Goal: Task Accomplishment & Management: Manage account settings

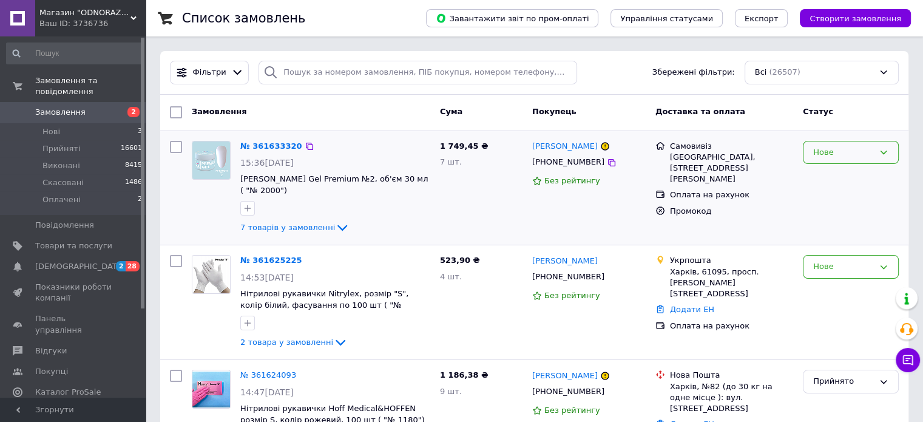
click at [886, 154] on icon at bounding box center [884, 153] width 10 height 10
click at [833, 174] on li "Прийнято" at bounding box center [851, 177] width 95 height 22
click at [279, 144] on link "№ 361633320" at bounding box center [268, 145] width 56 height 9
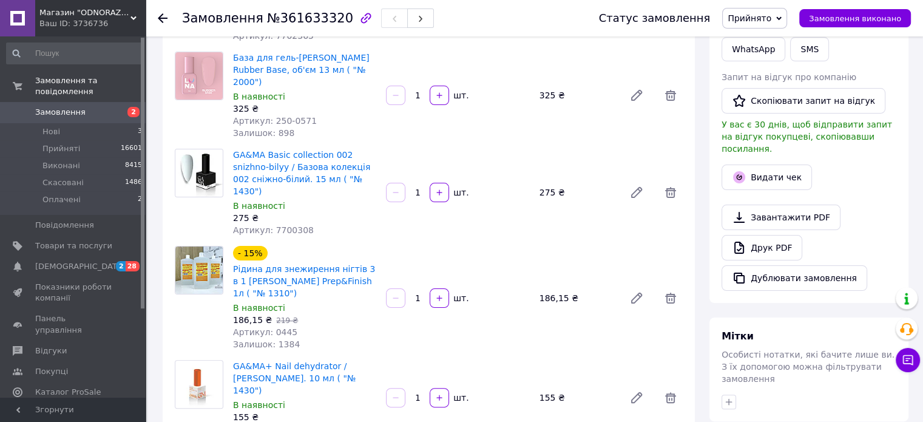
scroll to position [304, 0]
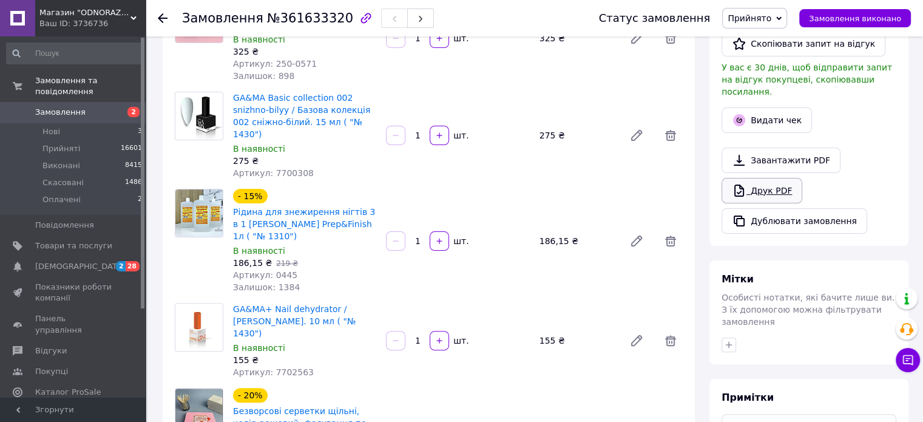
click at [760, 178] on link "Друк PDF" at bounding box center [762, 190] width 81 height 25
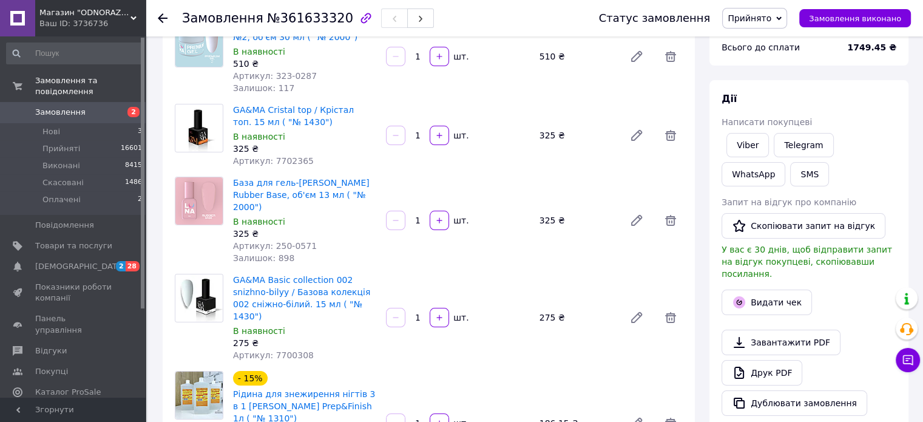
scroll to position [0, 0]
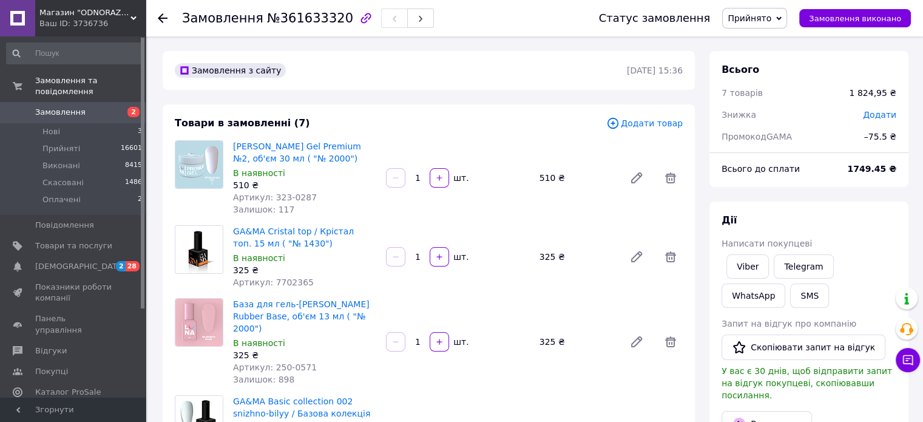
click at [55, 107] on span "Замовлення" at bounding box center [60, 112] width 50 height 11
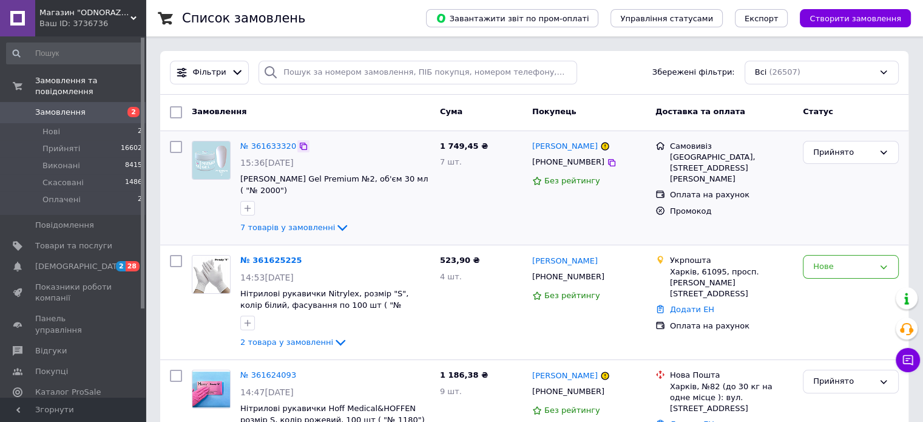
click at [300, 144] on icon at bounding box center [303, 146] width 7 height 7
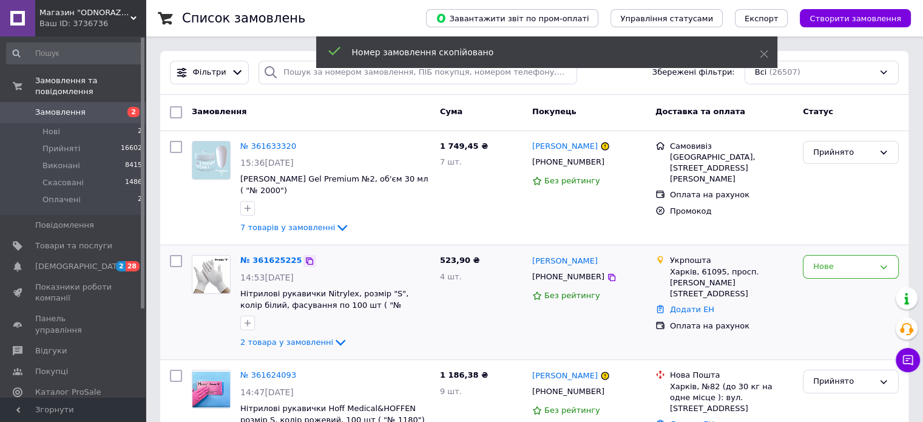
click at [305, 256] on icon at bounding box center [310, 261] width 10 height 10
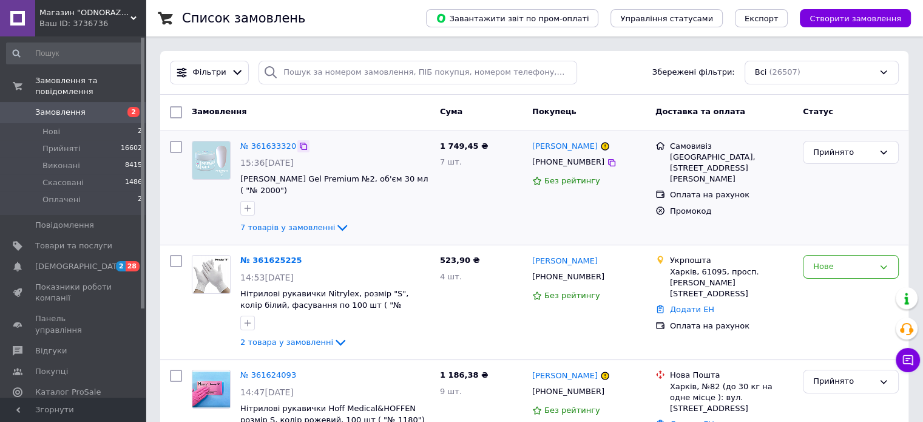
click at [299, 146] on icon at bounding box center [304, 146] width 10 height 10
click at [265, 256] on link "№ 361625225" at bounding box center [271, 260] width 62 height 9
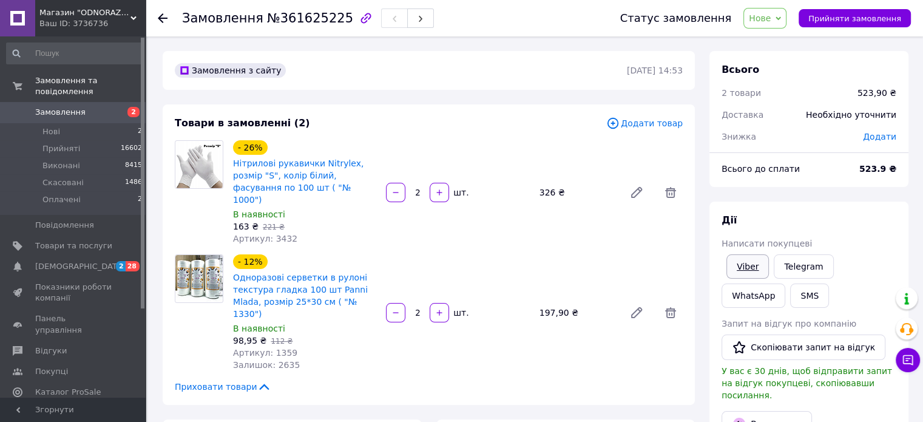
click at [733, 263] on link "Viber" at bounding box center [748, 266] width 42 height 24
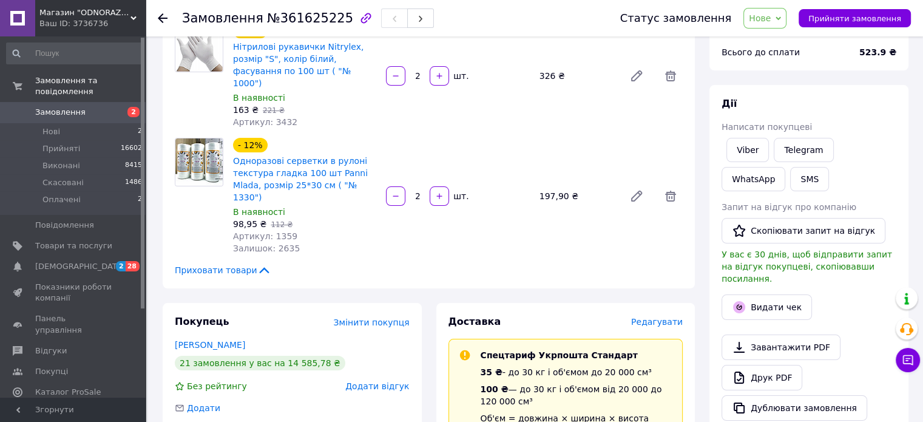
scroll to position [121, 0]
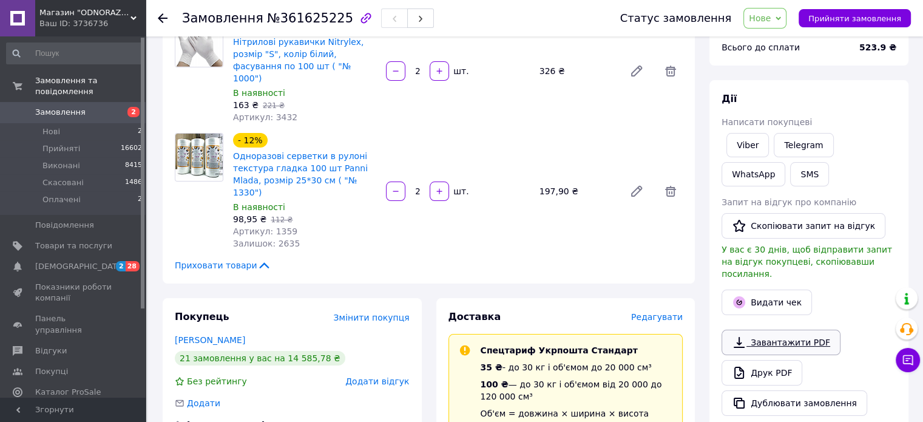
click at [749, 330] on link "Завантажити PDF" at bounding box center [781, 342] width 119 height 25
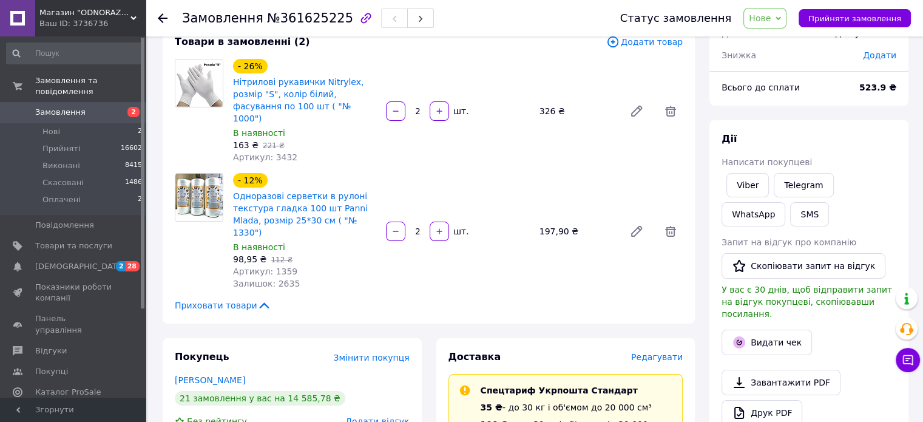
scroll to position [0, 0]
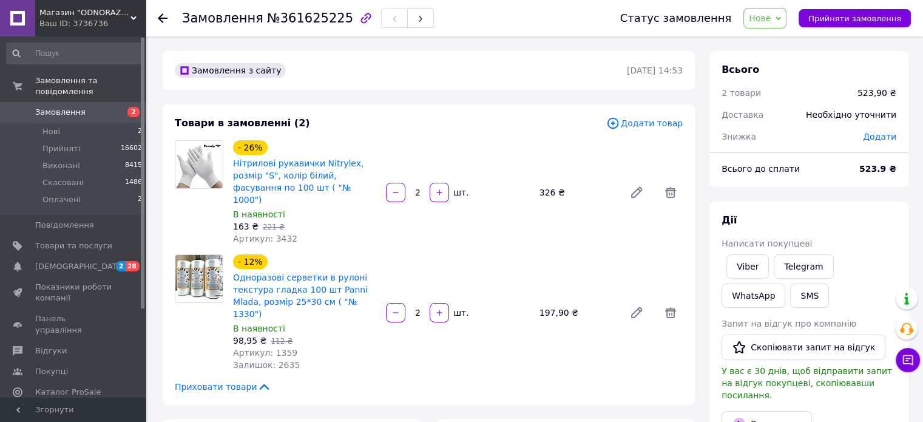
click at [784, 18] on span "Нове" at bounding box center [765, 18] width 43 height 21
click at [773, 46] on li "Прийнято" at bounding box center [772, 42] width 56 height 18
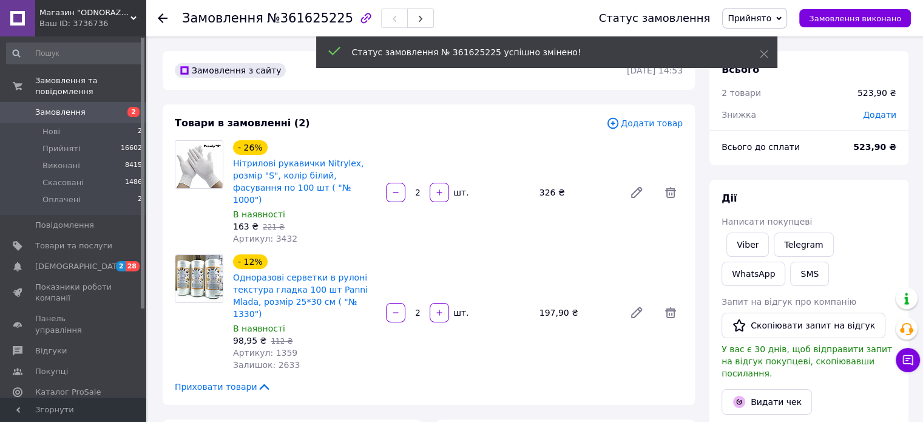
click at [49, 107] on span "Замовлення" at bounding box center [60, 112] width 50 height 11
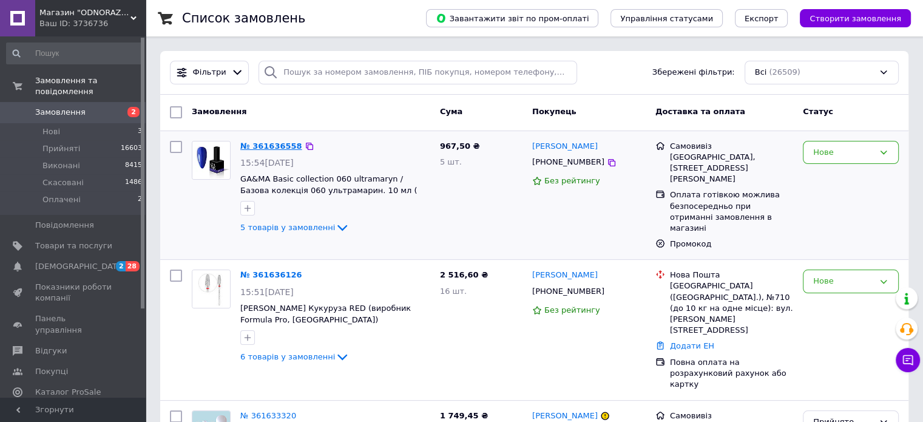
click at [273, 145] on link "№ 361636558" at bounding box center [271, 145] width 62 height 9
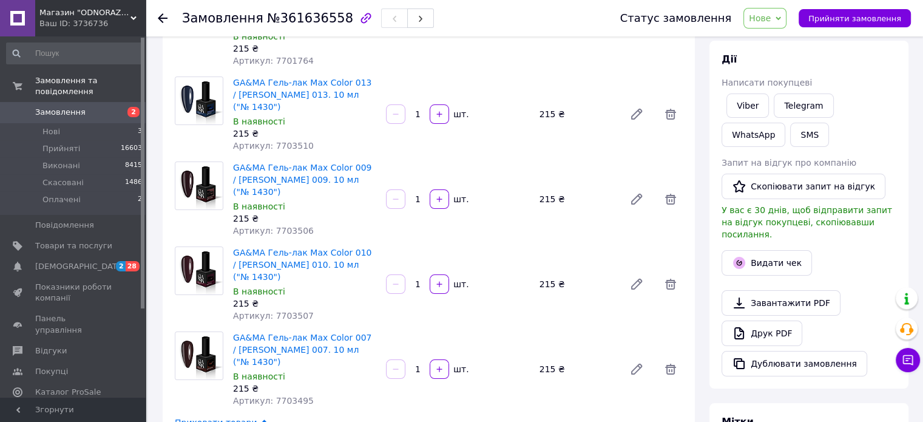
scroll to position [182, 0]
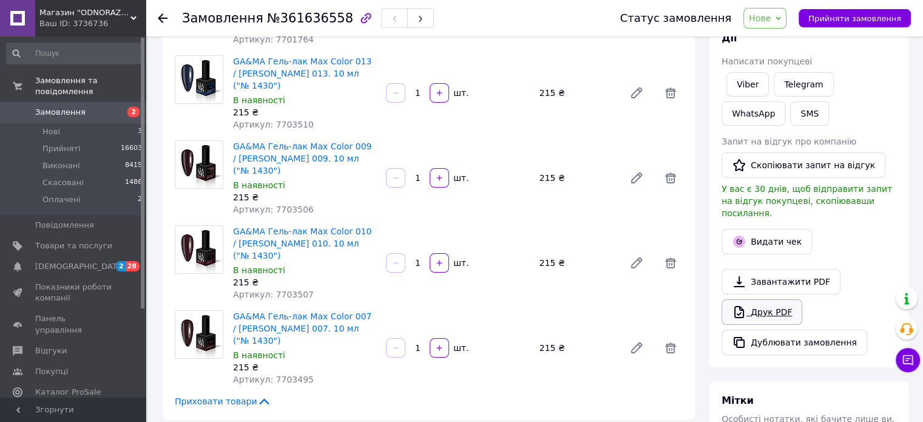
click at [784, 299] on link "Друк PDF" at bounding box center [762, 311] width 81 height 25
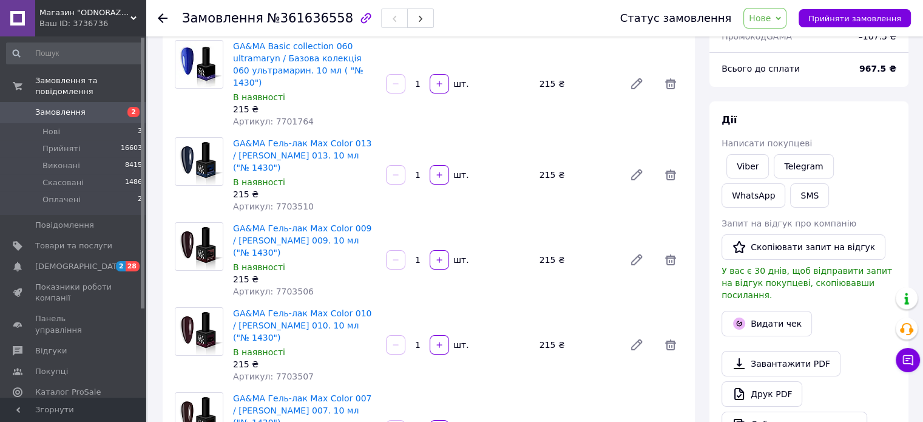
scroll to position [0, 0]
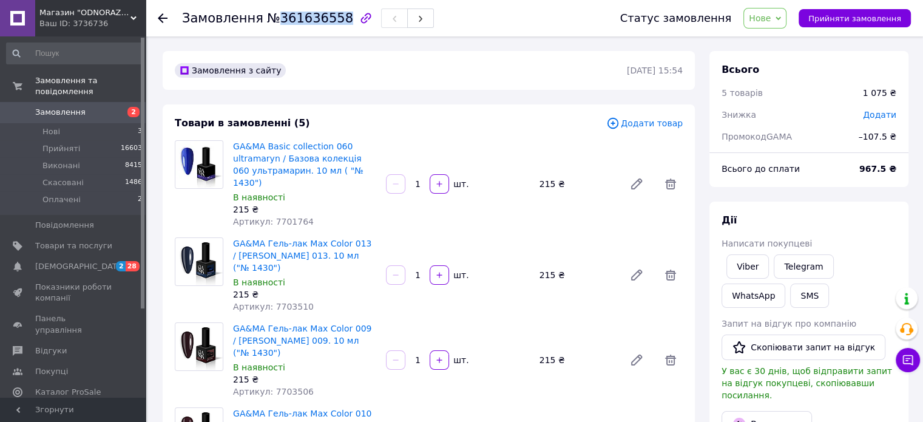
drag, startPoint x: 267, startPoint y: 16, endPoint x: 332, endPoint y: 18, distance: 65.0
click at [332, 18] on span "№361636558" at bounding box center [310, 18] width 86 height 15
copy span "361636558"
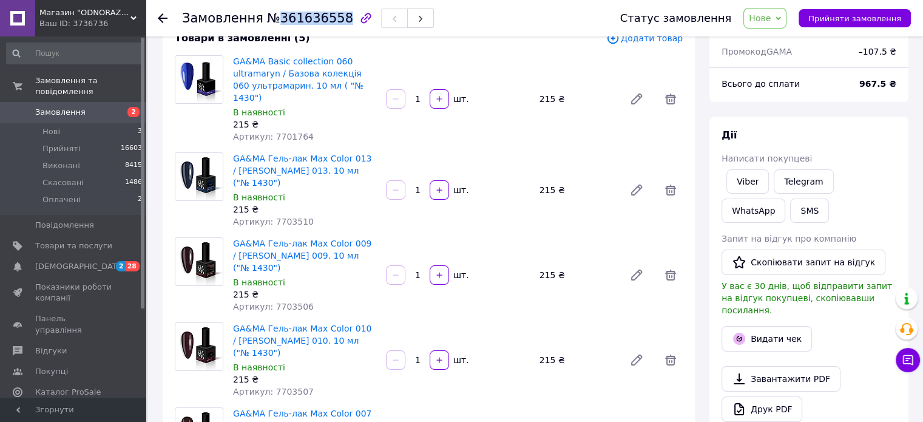
scroll to position [121, 0]
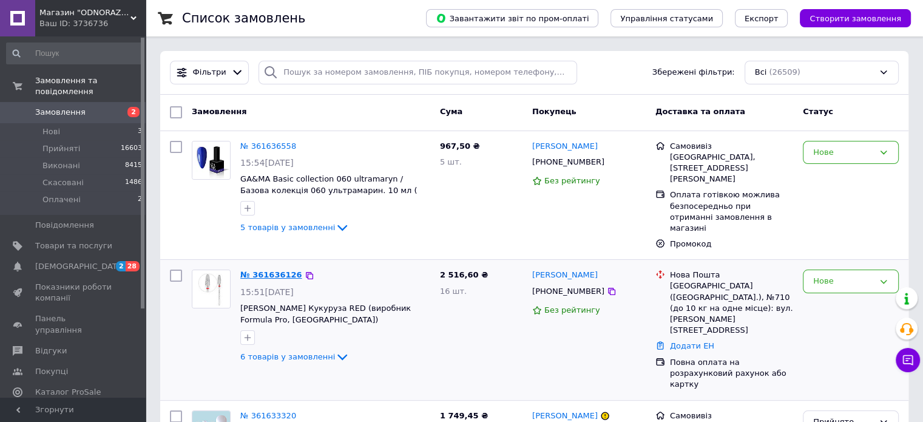
click at [276, 270] on link "№ 361636126" at bounding box center [271, 274] width 62 height 9
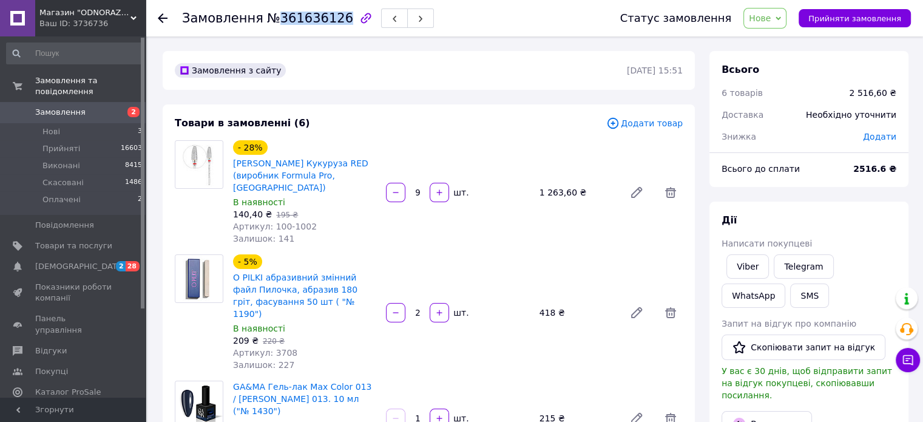
drag, startPoint x: 273, startPoint y: 16, endPoint x: 333, endPoint y: 18, distance: 59.5
click at [333, 18] on span "№361636126" at bounding box center [310, 18] width 86 height 15
copy span "361636126"
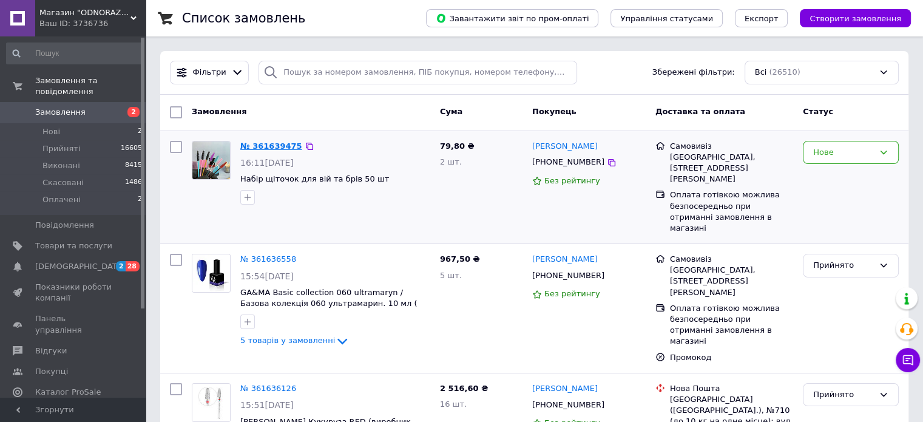
click at [274, 148] on link "№ 361639475" at bounding box center [271, 145] width 62 height 9
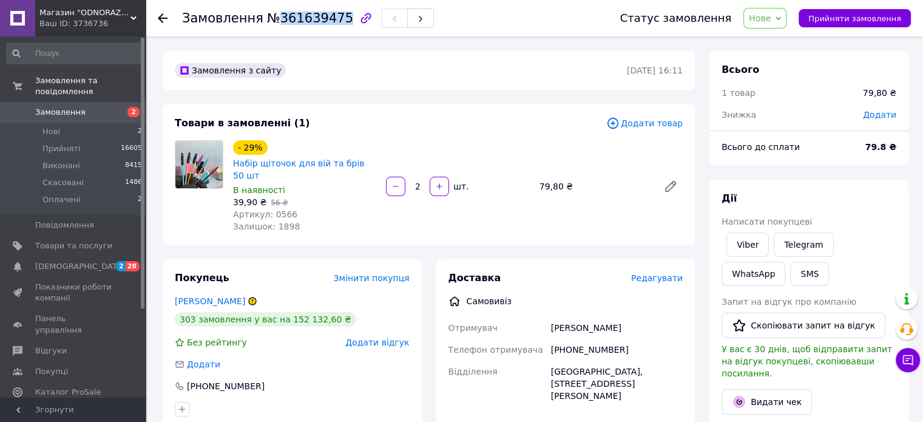
drag, startPoint x: 272, startPoint y: 17, endPoint x: 330, endPoint y: 16, distance: 57.7
click at [330, 16] on span "№361639475" at bounding box center [310, 18] width 86 height 15
copy span "361639475"
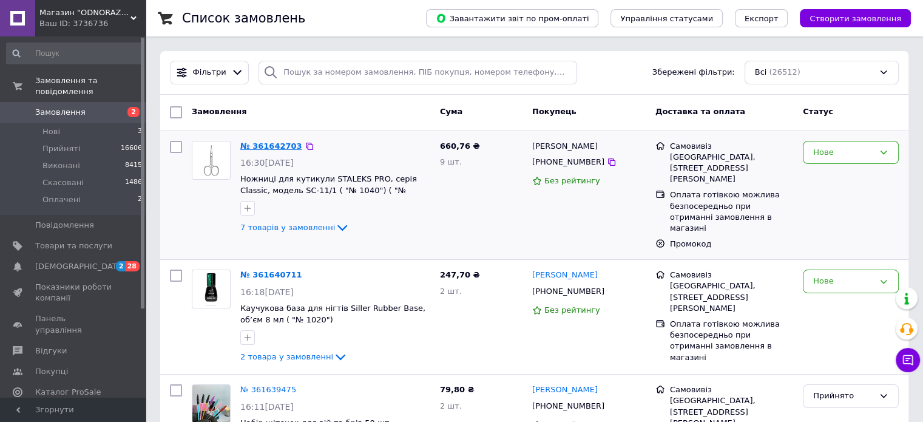
click at [266, 143] on link "№ 361642703" at bounding box center [271, 145] width 62 height 9
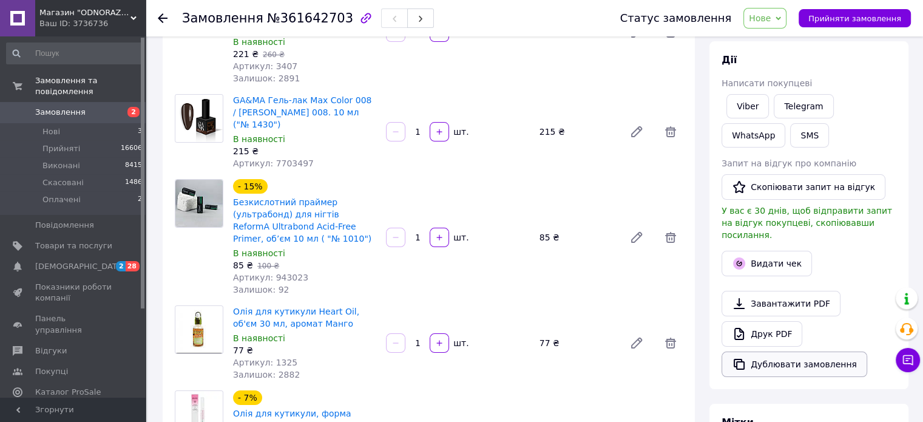
scroll to position [182, 0]
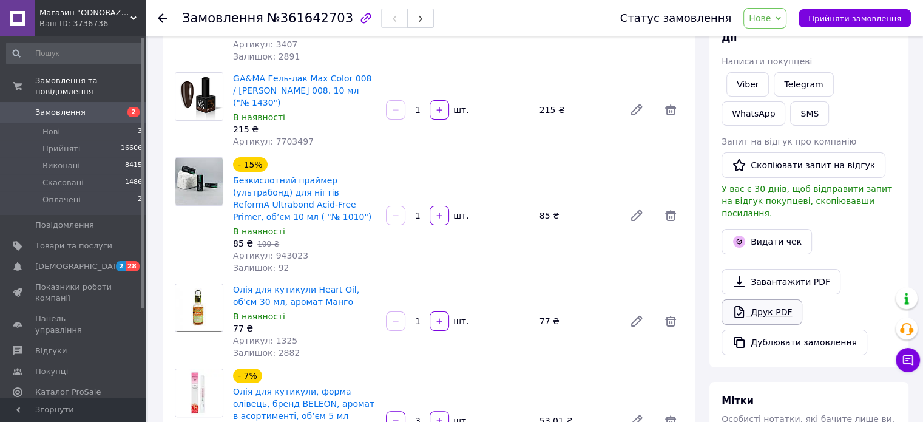
click at [758, 302] on link "Друк PDF" at bounding box center [762, 311] width 81 height 25
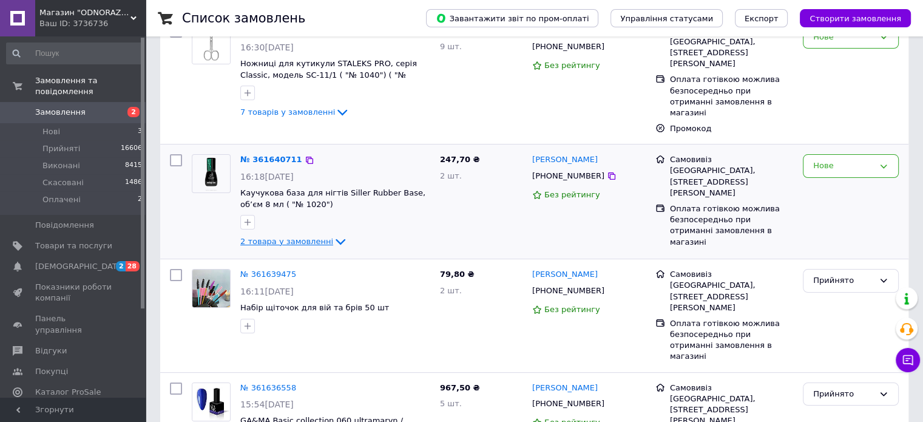
scroll to position [121, 0]
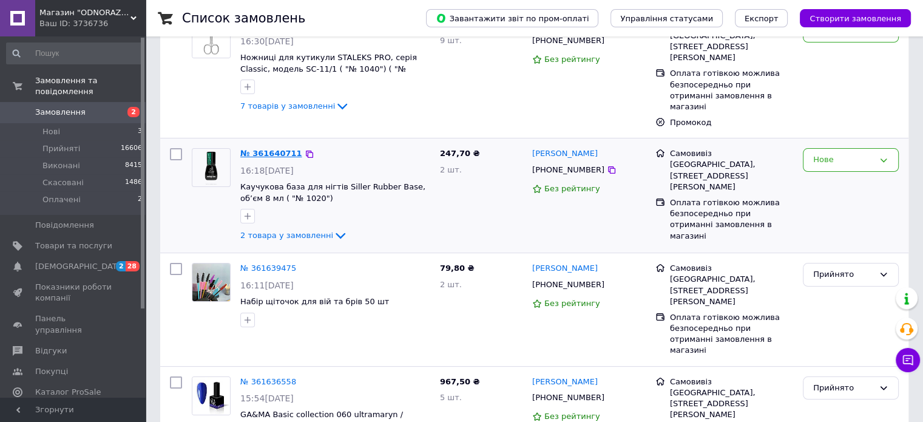
click at [272, 149] on link "№ 361640711" at bounding box center [271, 153] width 62 height 9
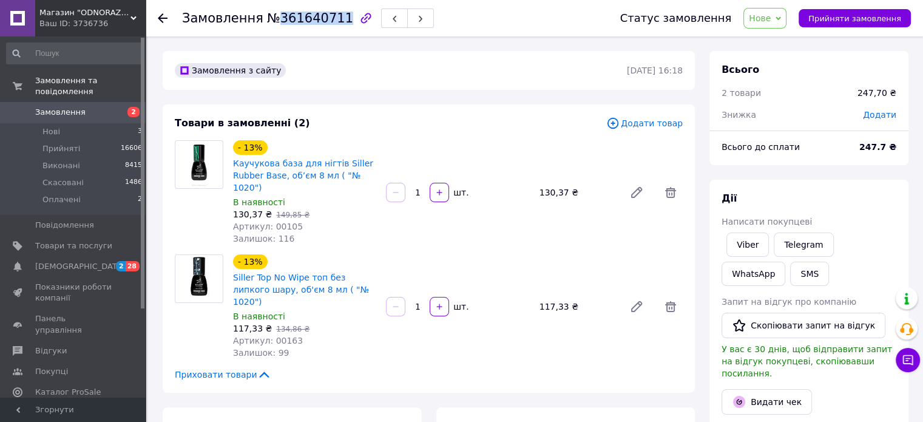
drag, startPoint x: 272, startPoint y: 19, endPoint x: 331, endPoint y: 17, distance: 59.5
click at [331, 17] on span "№361640711" at bounding box center [310, 18] width 86 height 15
copy span "361640711"
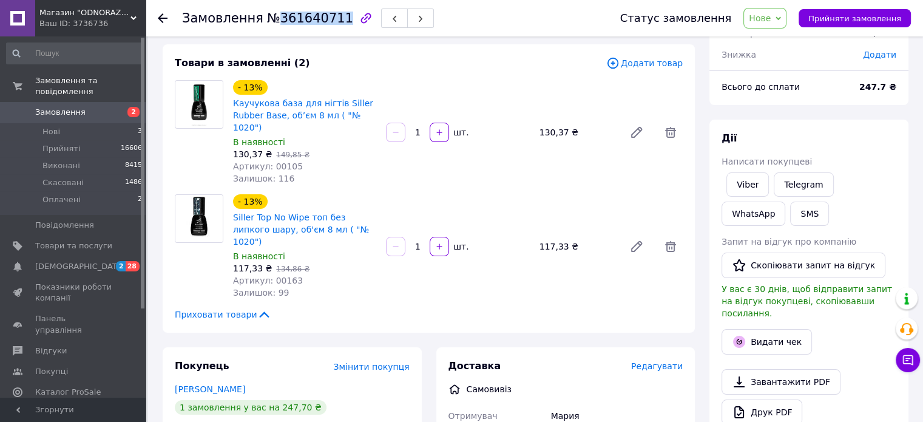
scroll to position [61, 0]
click at [750, 182] on link "Viber" at bounding box center [748, 184] width 42 height 24
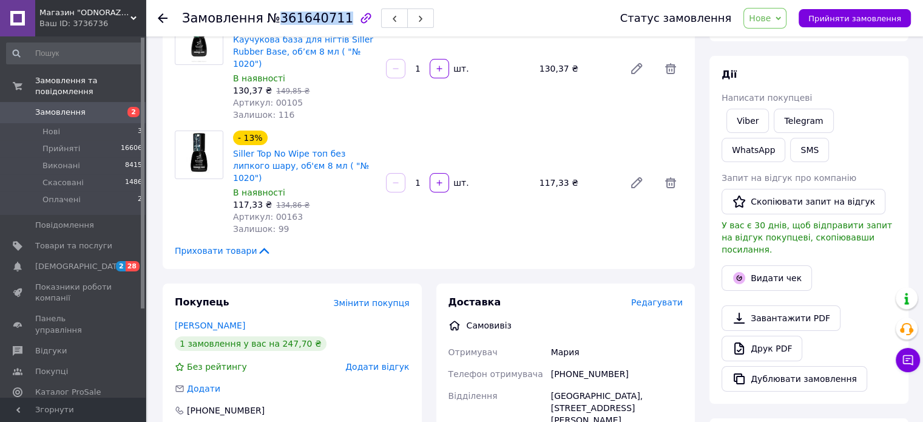
scroll to position [243, 0]
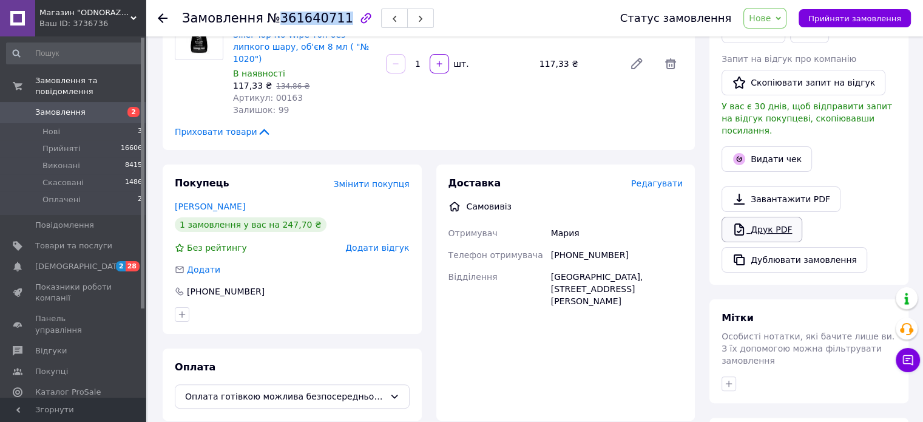
click at [755, 220] on link "Друк PDF" at bounding box center [762, 229] width 81 height 25
click at [768, 186] on link "Завантажити PDF" at bounding box center [781, 198] width 119 height 25
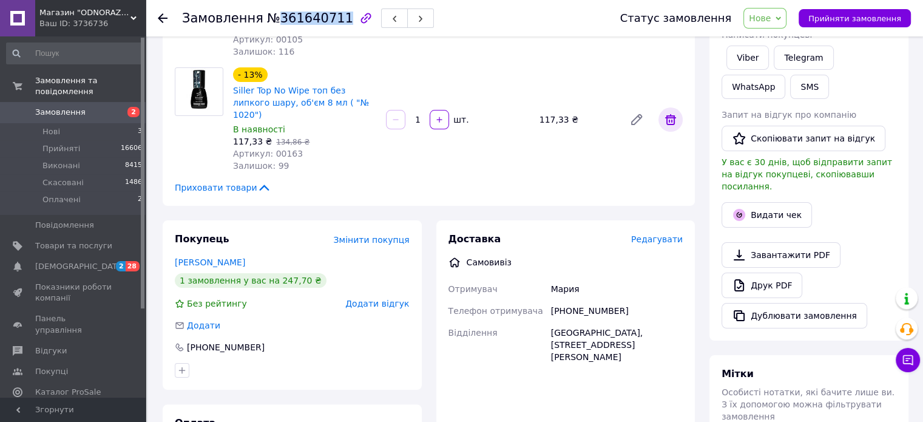
scroll to position [0, 0]
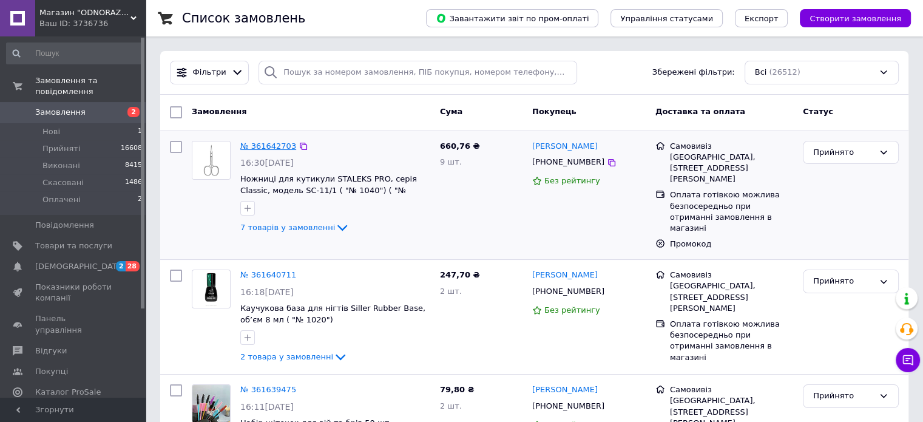
click at [282, 146] on link "№ 361642703" at bounding box center [268, 145] width 56 height 9
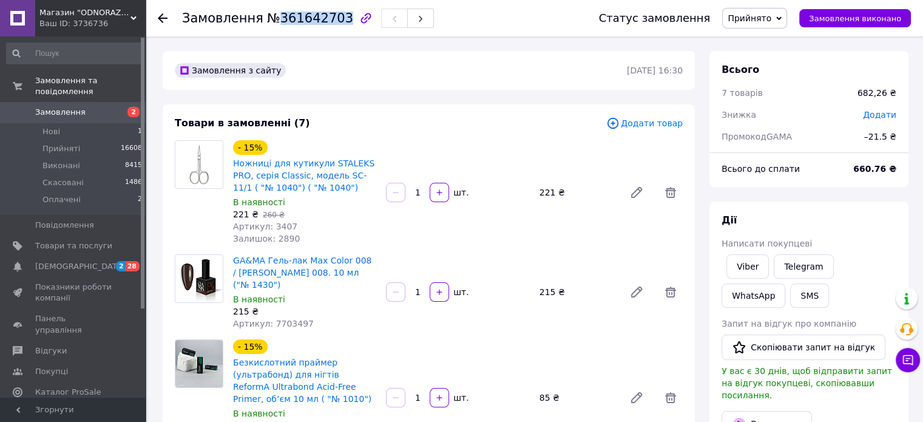
drag, startPoint x: 331, startPoint y: 16, endPoint x: 274, endPoint y: 20, distance: 57.2
click at [274, 20] on span "№361642703" at bounding box center [310, 18] width 86 height 15
copy span "361642703"
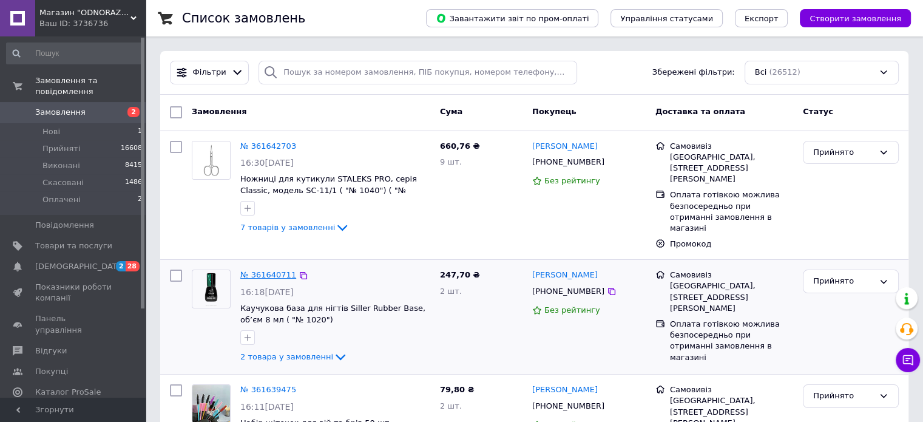
click at [263, 270] on link "№ 361640711" at bounding box center [268, 274] width 56 height 9
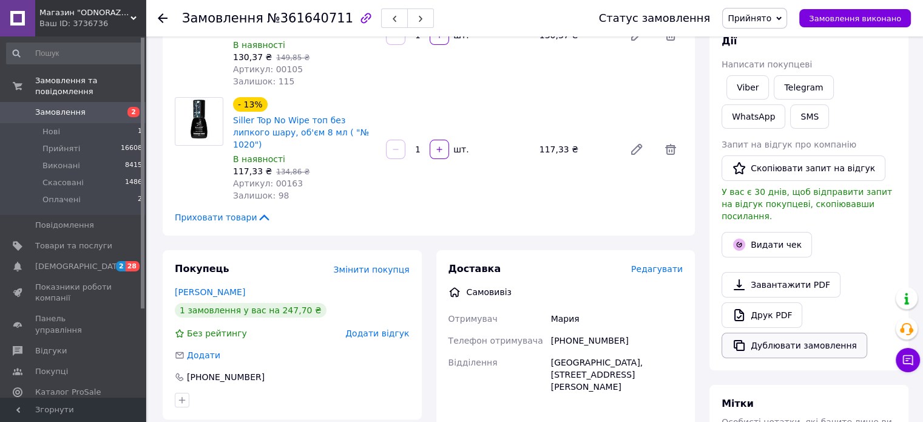
scroll to position [182, 0]
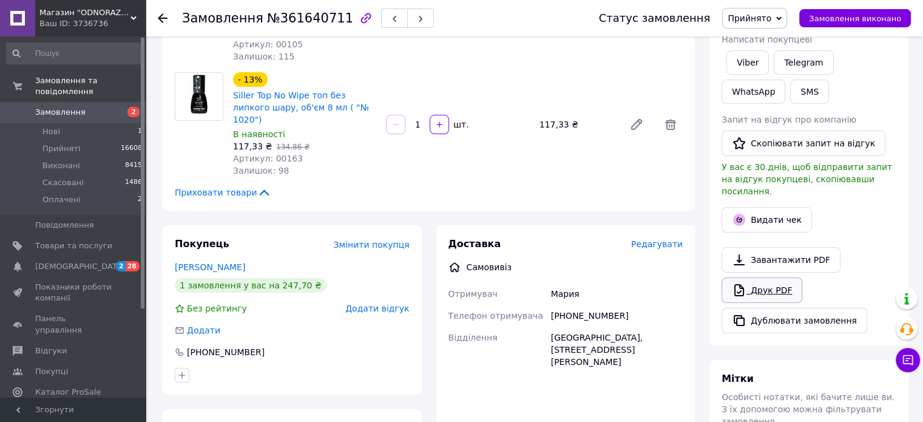
click at [758, 280] on link "Друк PDF" at bounding box center [762, 289] width 81 height 25
click at [44, 107] on span "Замовлення" at bounding box center [60, 112] width 50 height 11
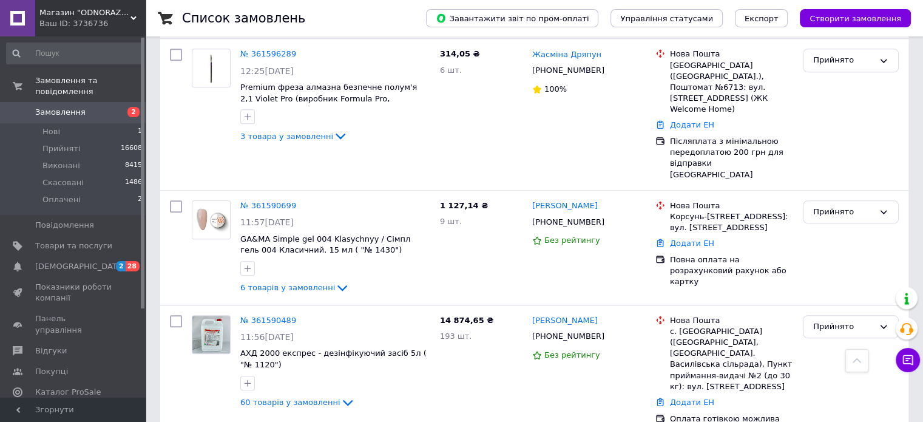
scroll to position [1396, 0]
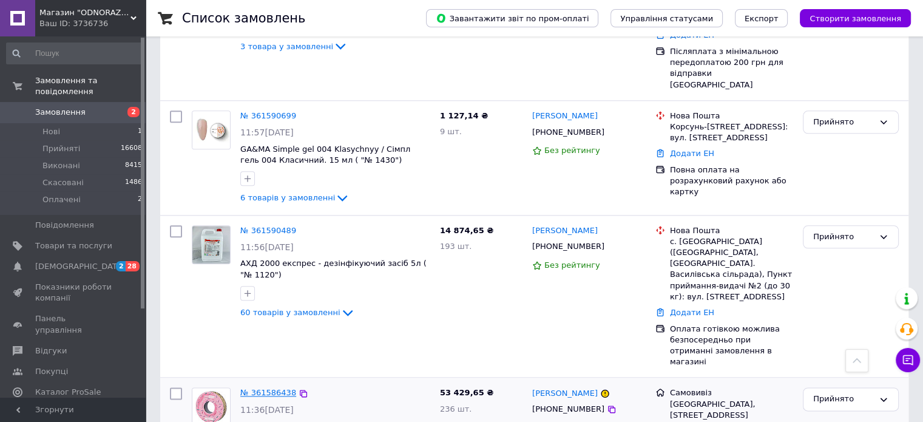
click at [274, 388] on link "№ 361586438" at bounding box center [268, 392] width 56 height 9
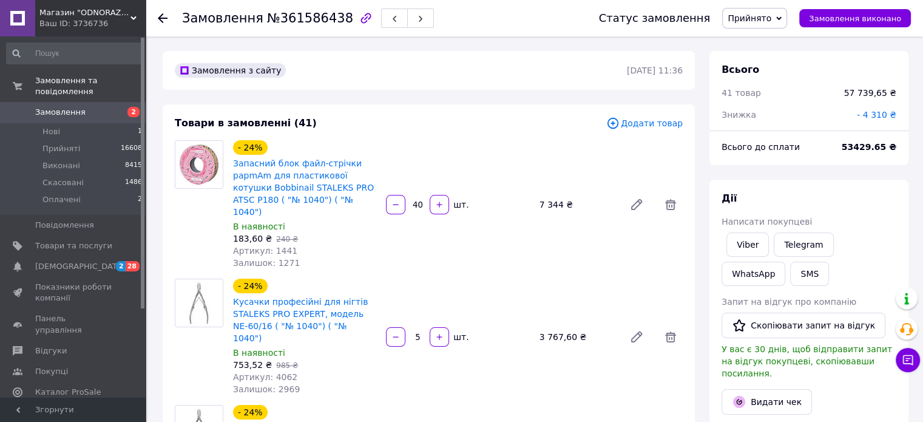
click at [640, 121] on span "Додати товар" at bounding box center [644, 123] width 76 height 13
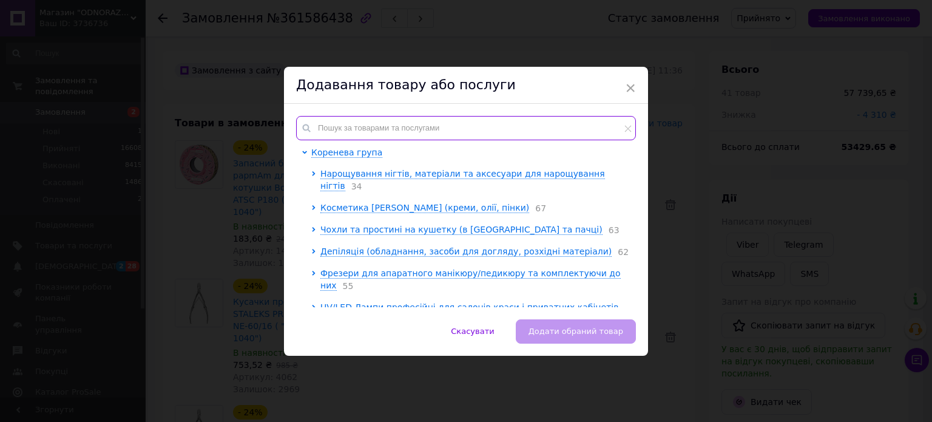
click at [320, 124] on input "text" at bounding box center [466, 128] width 340 height 24
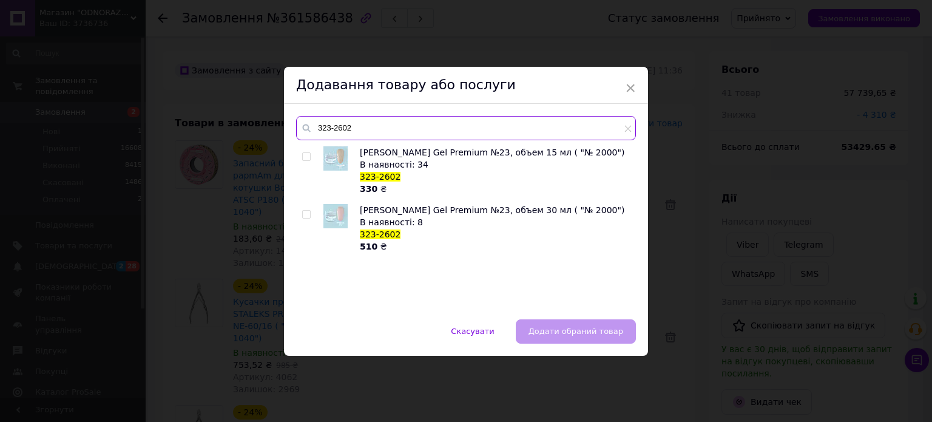
type input "323-2602"
click at [302, 155] on input "checkbox" at bounding box center [306, 157] width 8 height 8
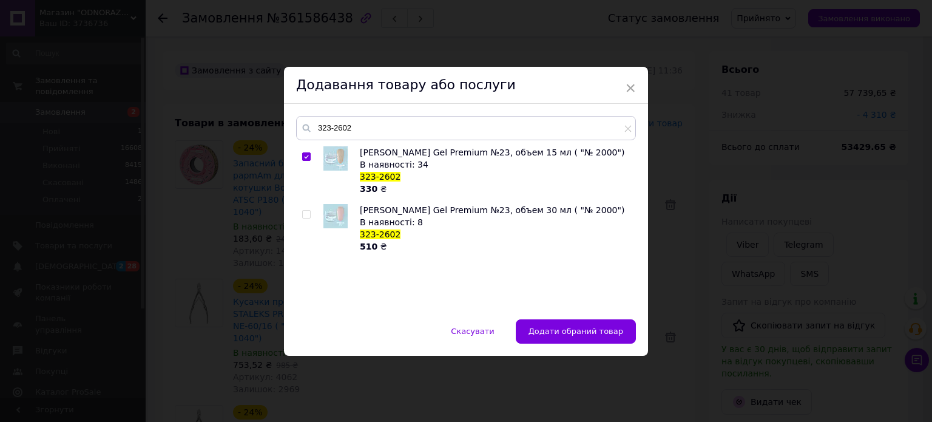
click at [304, 155] on input "checkbox" at bounding box center [306, 157] width 8 height 8
checkbox input "false"
click at [307, 213] on input "checkbox" at bounding box center [306, 215] width 8 height 8
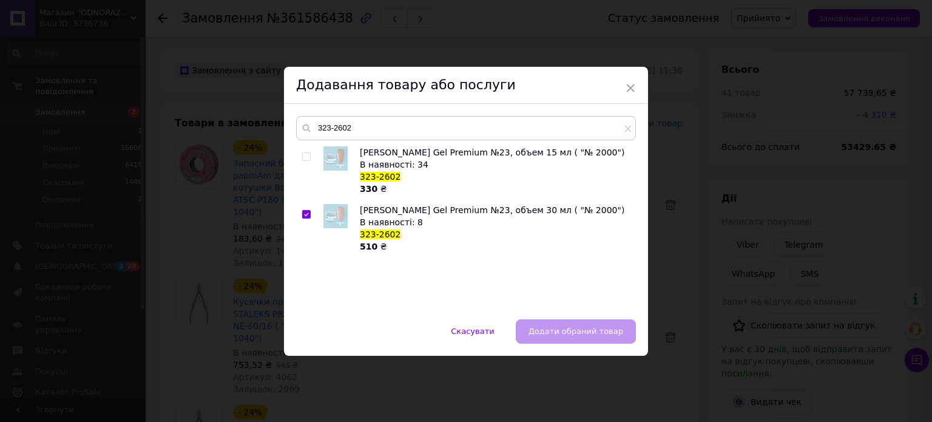
checkbox input "true"
click at [571, 336] on span "Додати обраний товар" at bounding box center [576, 331] width 95 height 9
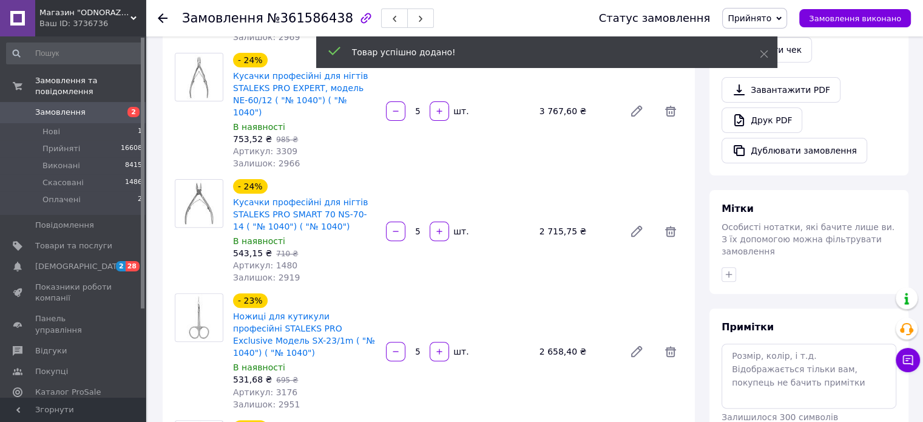
scroll to position [425, 0]
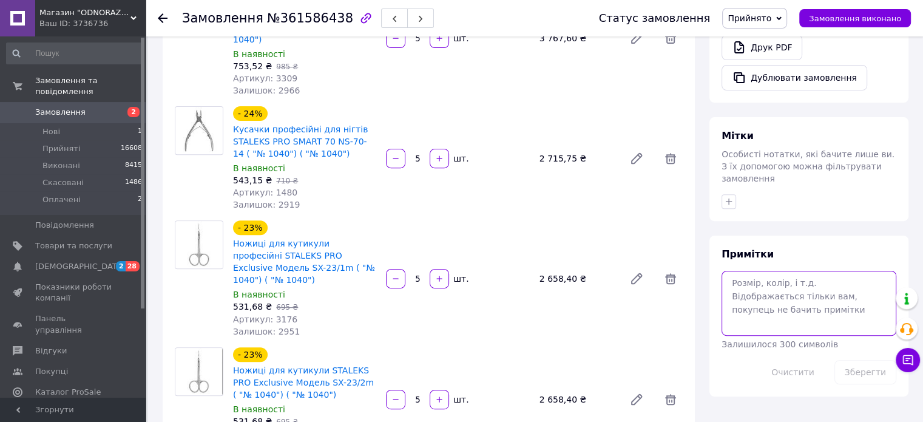
click at [763, 271] on textarea at bounding box center [809, 303] width 175 height 64
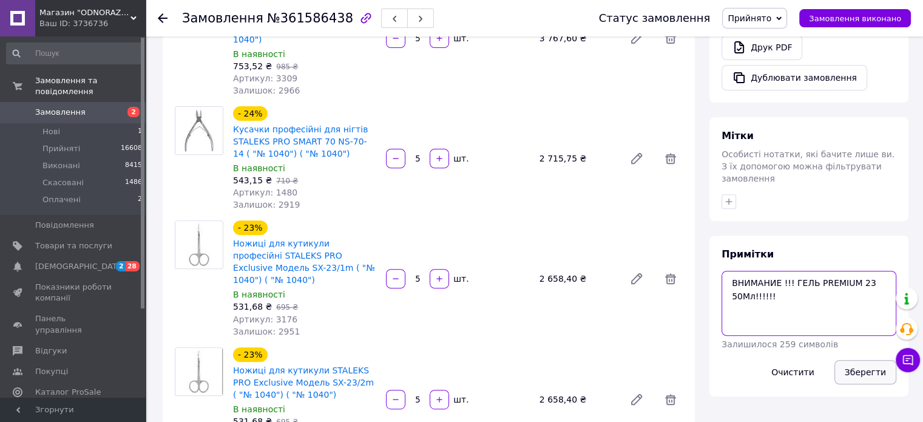
type textarea "ВНИМАНИЕ !!! ГЕЛЬ PREMIUM 23 50Мл!!!!!!"
click at [855, 360] on button "Зберегти" at bounding box center [866, 372] width 62 height 24
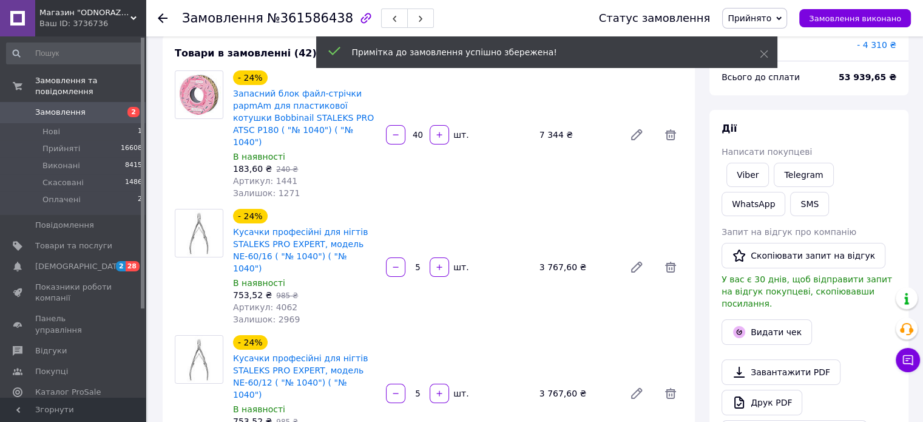
scroll to position [0, 0]
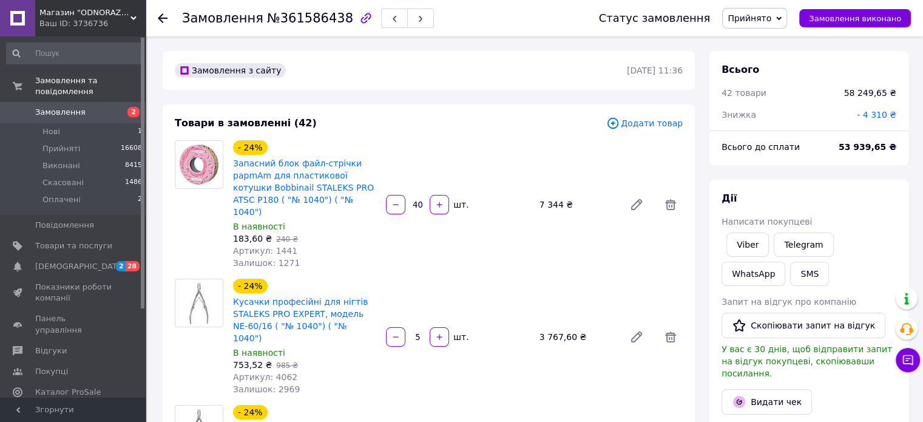
click at [64, 107] on span "Замовлення" at bounding box center [60, 112] width 50 height 11
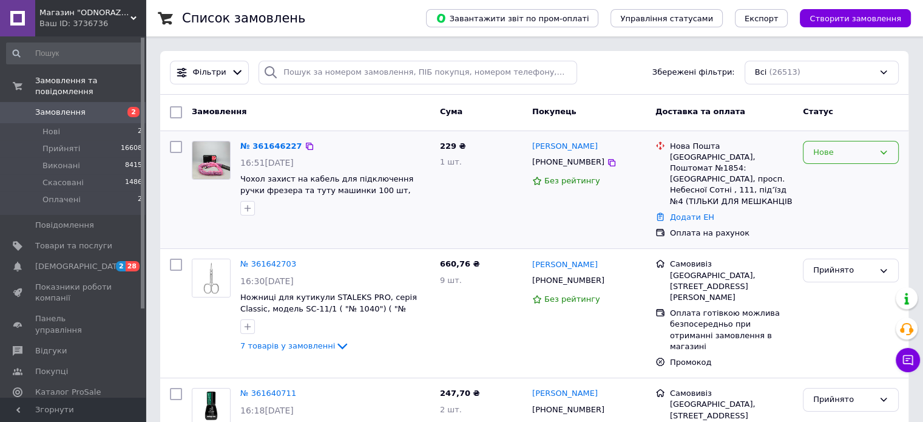
click at [882, 153] on icon at bounding box center [884, 153] width 10 height 10
click at [826, 174] on li "Прийнято" at bounding box center [851, 177] width 95 height 22
click at [299, 147] on icon at bounding box center [304, 146] width 10 height 10
click at [260, 147] on link "№ 361646227" at bounding box center [268, 145] width 56 height 9
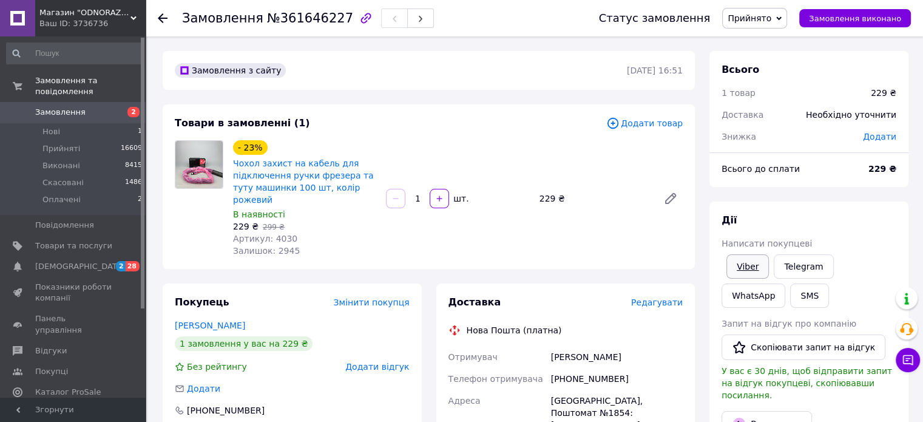
click at [740, 267] on link "Viber" at bounding box center [748, 266] width 42 height 24
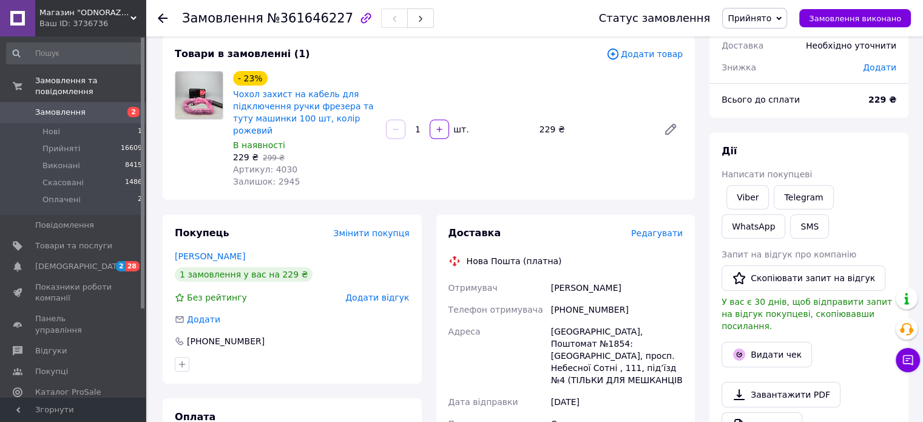
scroll to position [121, 0]
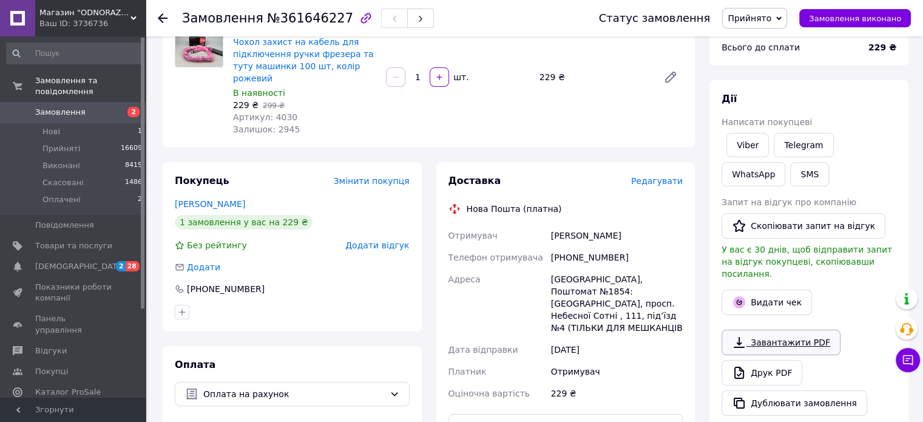
click at [763, 330] on link "Завантажити PDF" at bounding box center [781, 342] width 119 height 25
click at [755, 330] on link "Завантажити PDF" at bounding box center [781, 342] width 119 height 25
click at [748, 330] on link "Завантажити PDF" at bounding box center [781, 342] width 119 height 25
click at [77, 107] on span "Замовлення" at bounding box center [60, 112] width 50 height 11
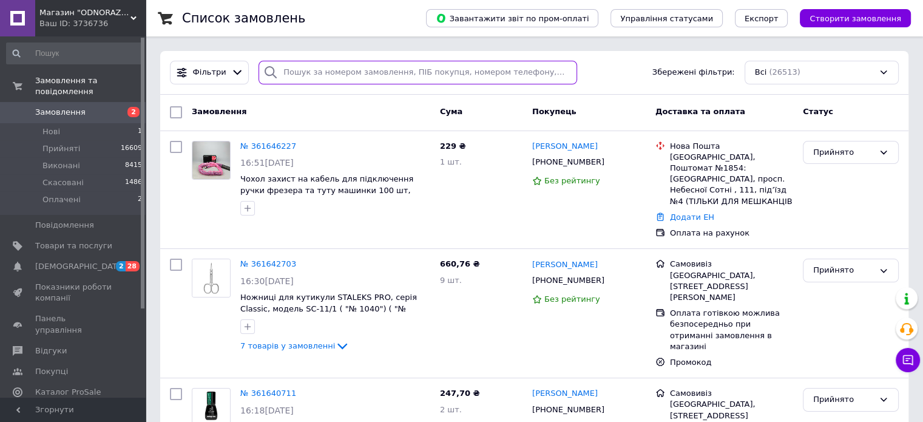
click at [313, 72] on input "search" at bounding box center [418, 73] width 319 height 24
paste input "361621789"
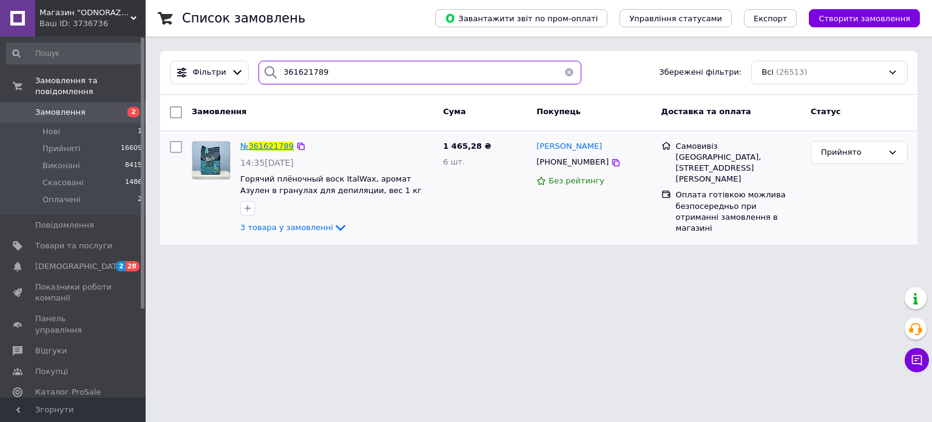
type input "361621789"
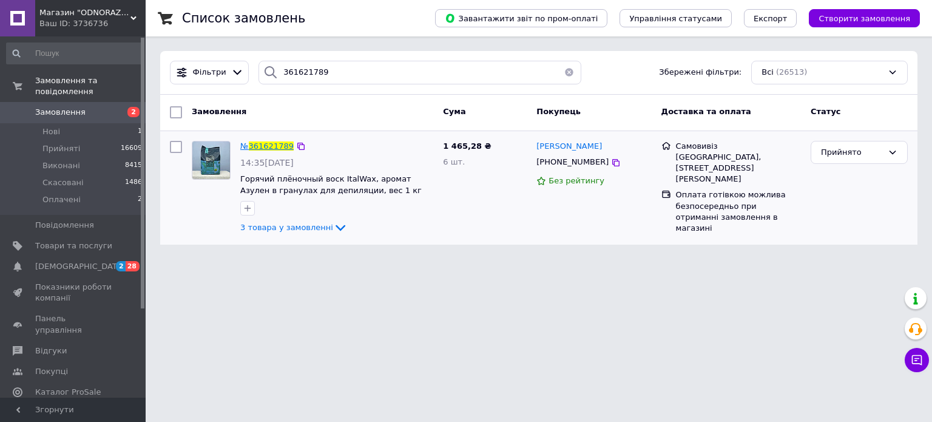
click at [260, 146] on span "361621789" at bounding box center [271, 145] width 45 height 9
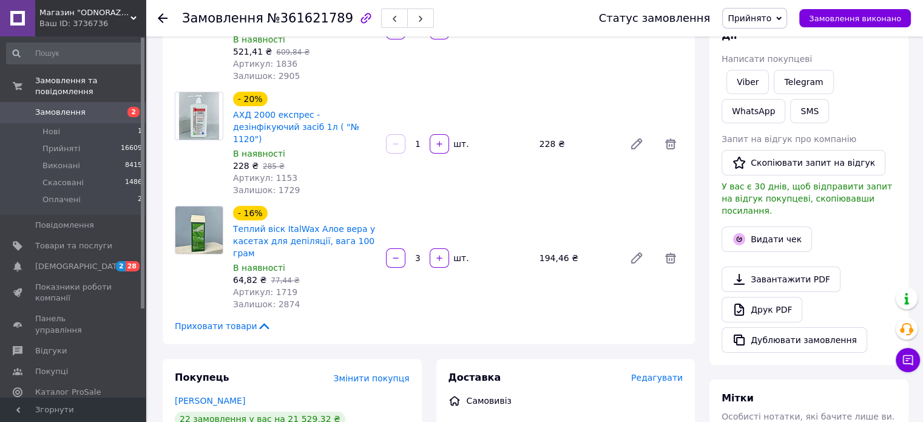
scroll to position [182, 0]
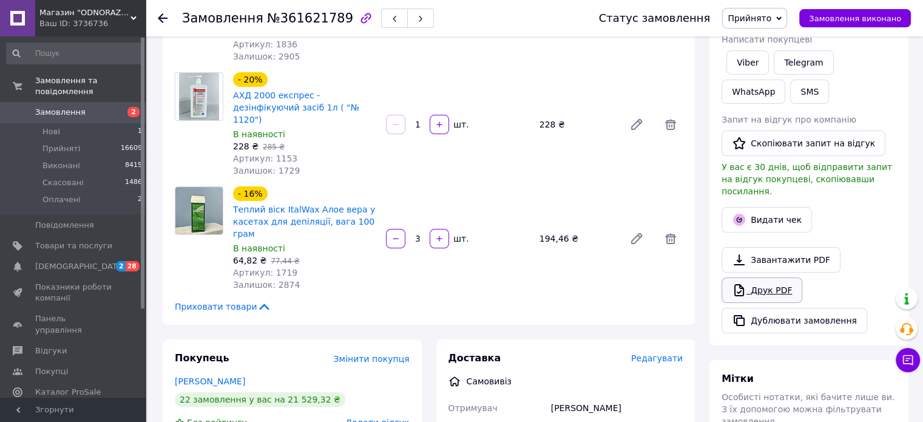
click at [768, 277] on link "Друк PDF" at bounding box center [762, 289] width 81 height 25
click at [44, 107] on span "Замовлення" at bounding box center [60, 112] width 50 height 11
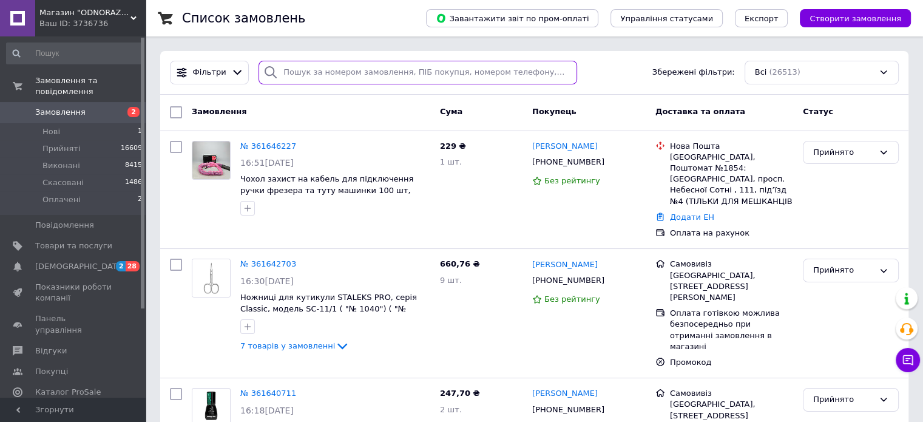
click at [299, 64] on input "search" at bounding box center [418, 73] width 319 height 24
paste input "361527432"
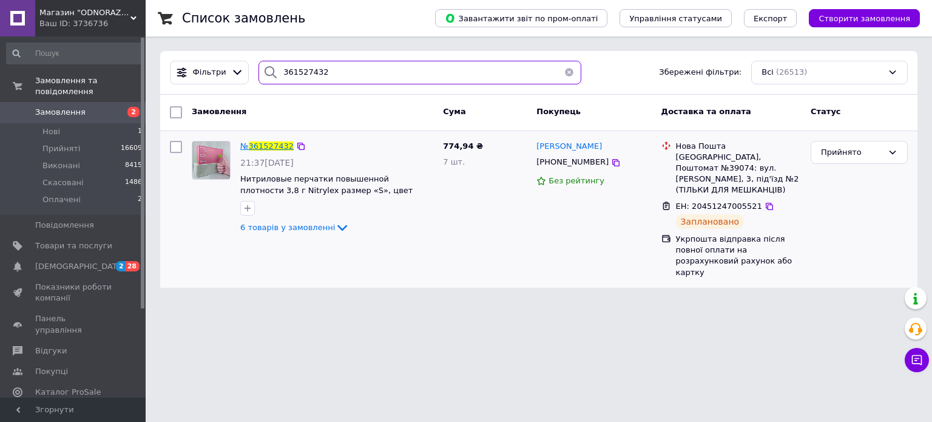
type input "361527432"
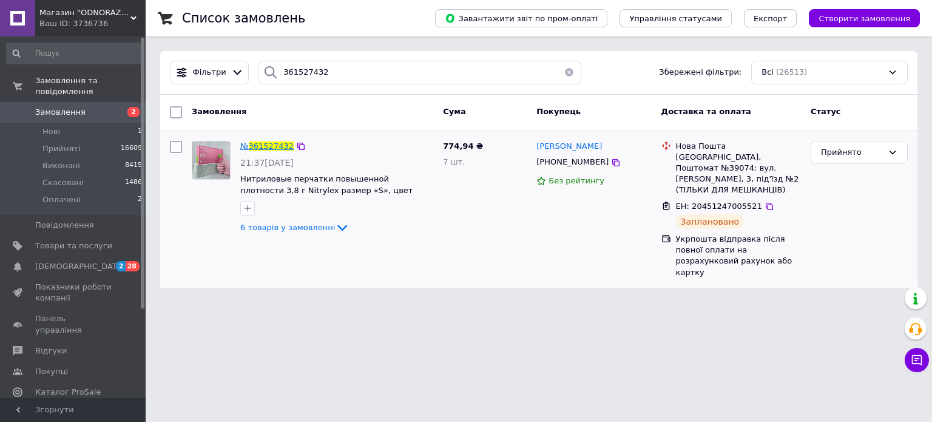
click at [274, 143] on span "361527432" at bounding box center [271, 145] width 45 height 9
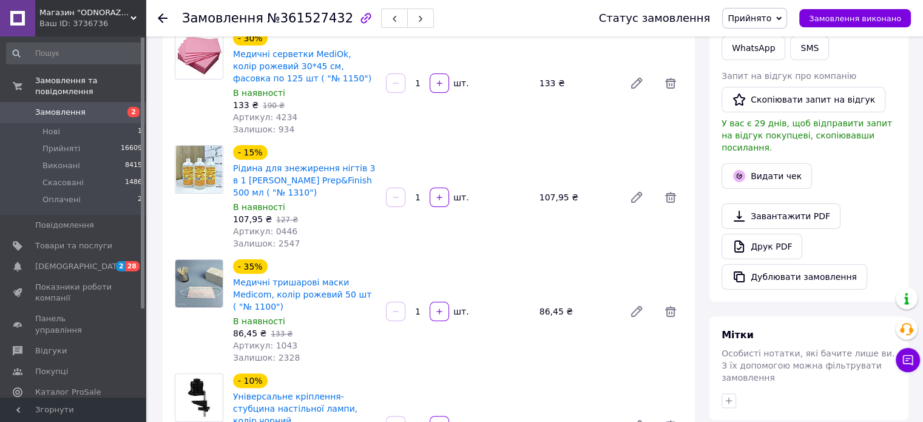
scroll to position [304, 0]
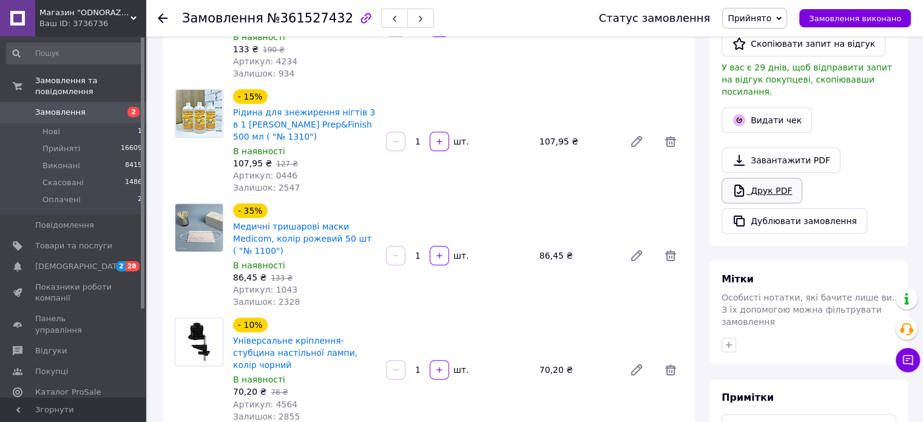
click at [771, 183] on link "Друк PDF" at bounding box center [762, 190] width 81 height 25
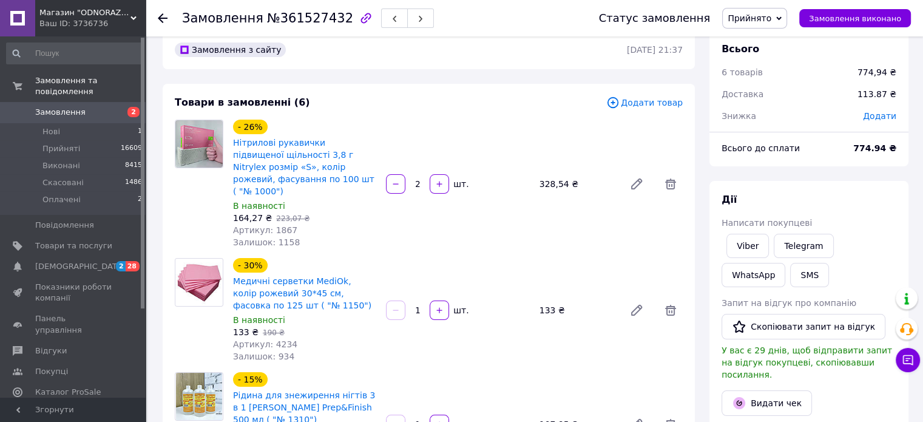
scroll to position [0, 0]
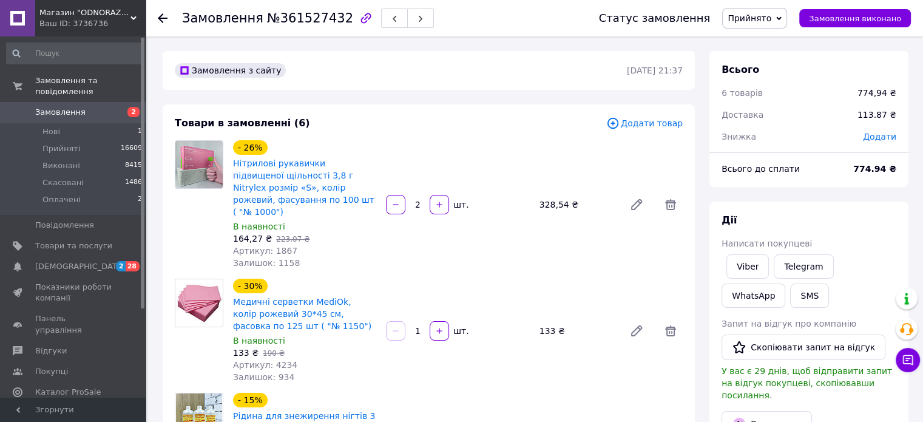
click at [46, 107] on span "Замовлення" at bounding box center [60, 112] width 50 height 11
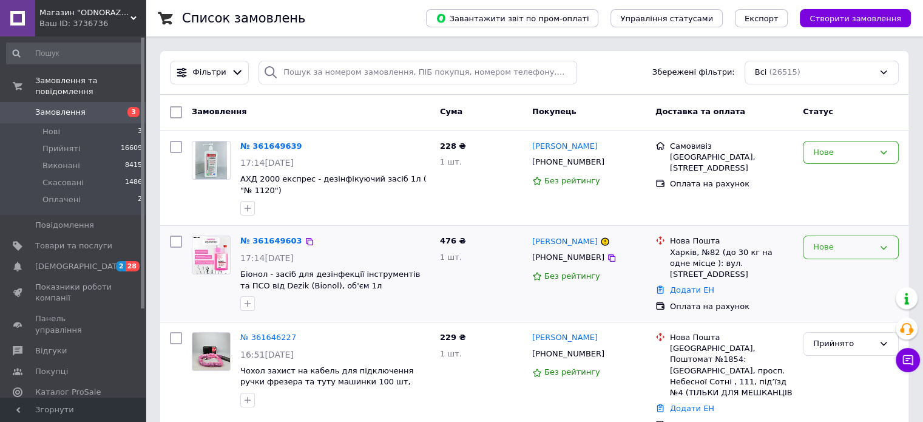
click at [894, 246] on div "Нове" at bounding box center [851, 248] width 96 height 24
click at [842, 271] on li "Прийнято" at bounding box center [851, 273] width 95 height 22
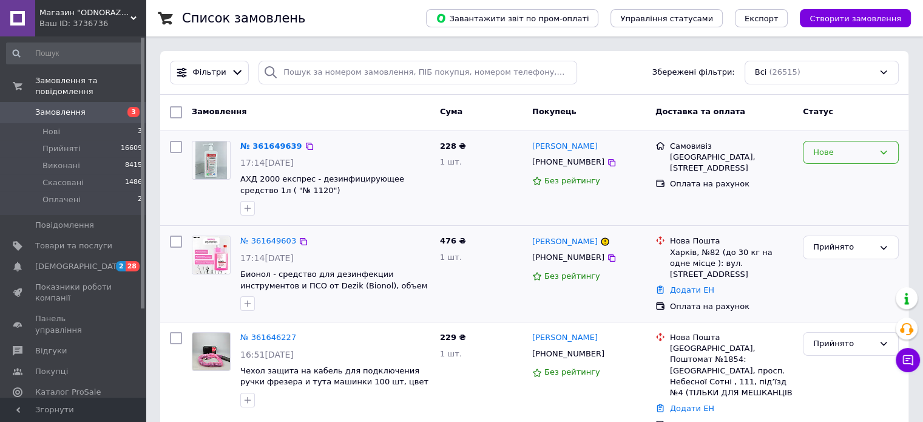
click at [888, 144] on div "Нове" at bounding box center [851, 153] width 96 height 24
click at [847, 175] on li "Прийнято" at bounding box center [851, 177] width 95 height 22
click at [299, 242] on icon at bounding box center [304, 242] width 10 height 10
click at [297, 140] on div at bounding box center [303, 146] width 12 height 12
click at [299, 145] on icon at bounding box center [304, 146] width 10 height 10
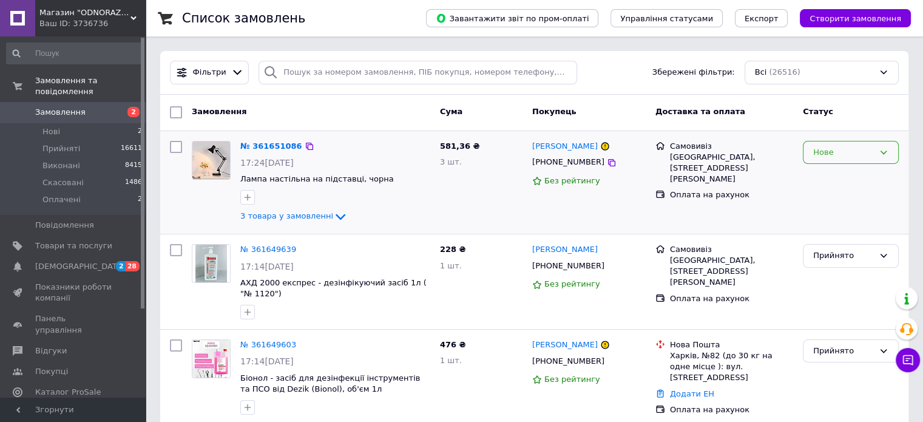
click at [884, 154] on icon at bounding box center [884, 153] width 10 height 10
click at [835, 172] on li "Прийнято" at bounding box center [851, 177] width 95 height 22
click at [305, 145] on icon at bounding box center [310, 146] width 10 height 10
click at [270, 144] on link "№ 361651086" at bounding box center [268, 145] width 56 height 9
click at [272, 144] on link "№ 361651086" at bounding box center [268, 145] width 56 height 9
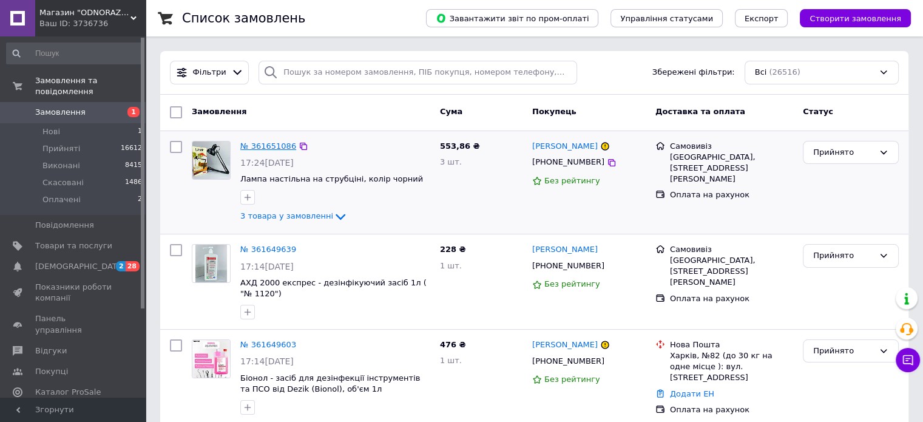
click at [270, 146] on link "№ 361651086" at bounding box center [268, 145] width 56 height 9
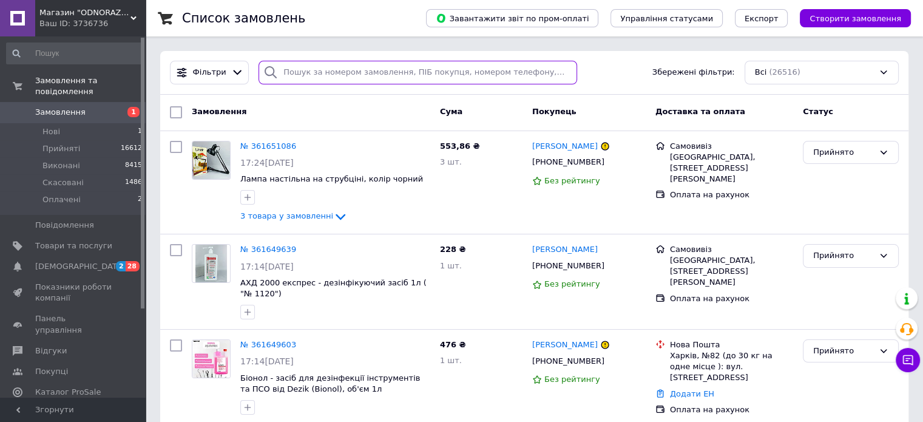
click at [463, 72] on input "search" at bounding box center [418, 73] width 319 height 24
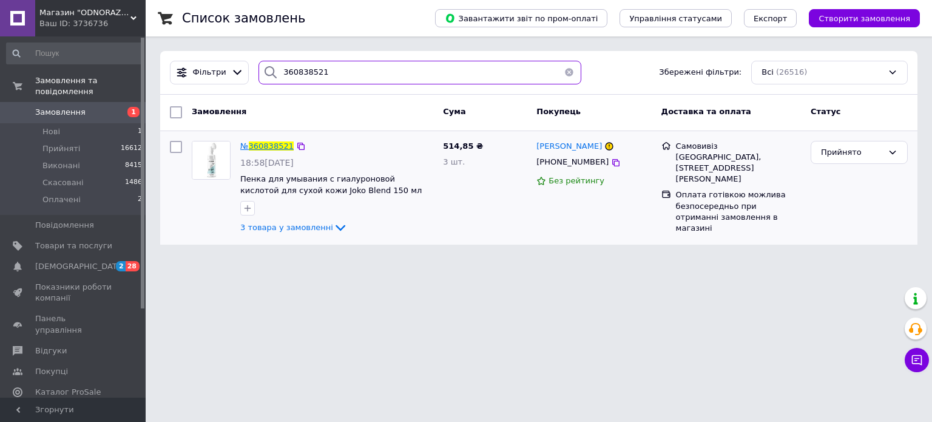
type input "360838521"
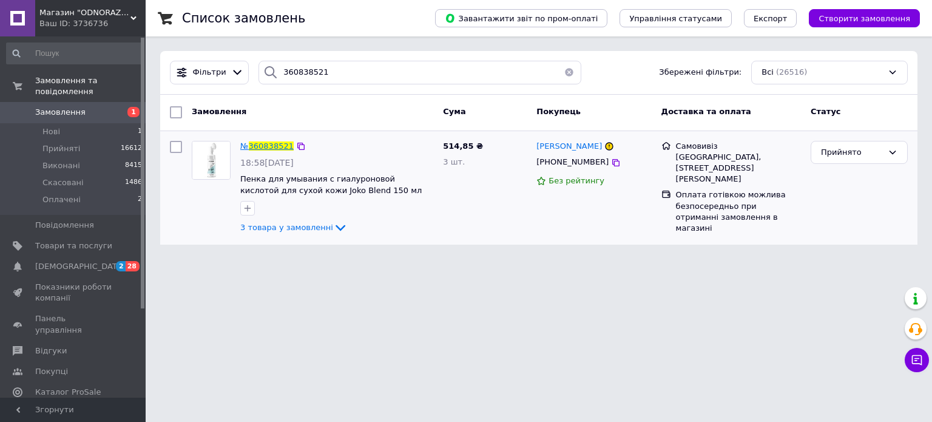
click at [267, 144] on span "360838521" at bounding box center [271, 145] width 45 height 9
click at [270, 146] on span "360838521" at bounding box center [271, 145] width 45 height 9
click at [563, 73] on button "button" at bounding box center [569, 73] width 24 height 24
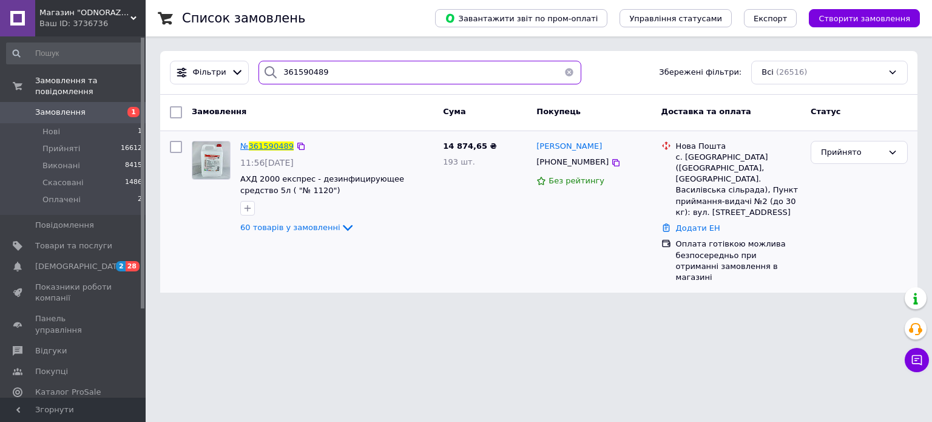
type input "361590489"
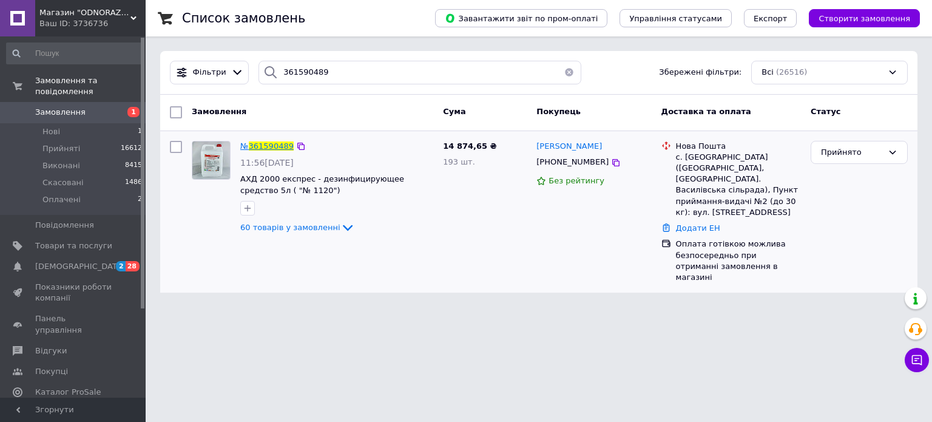
click at [271, 146] on span "361590489" at bounding box center [271, 145] width 45 height 9
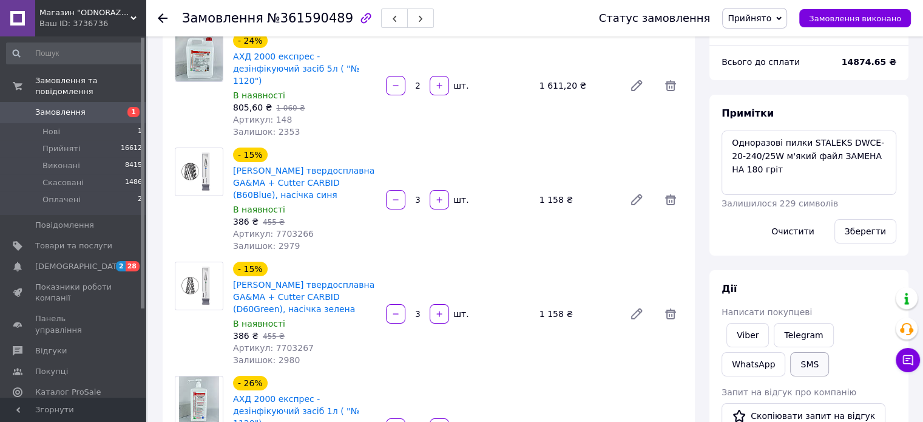
scroll to position [182, 0]
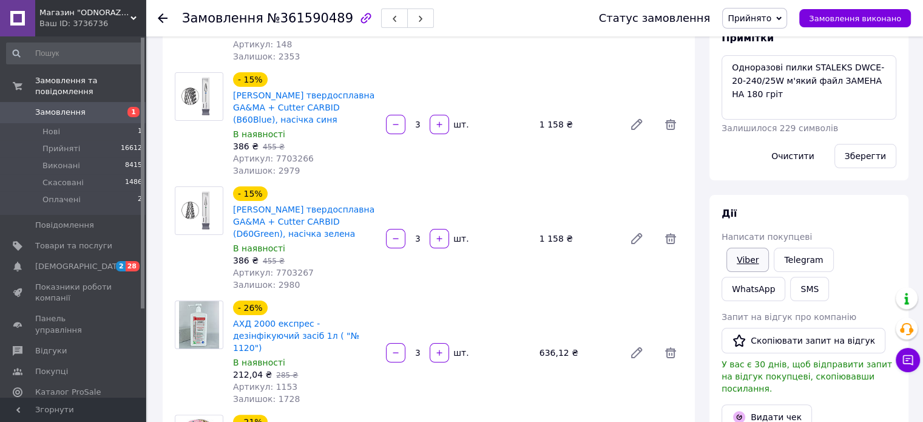
click at [741, 263] on link "Viber" at bounding box center [748, 260] width 42 height 24
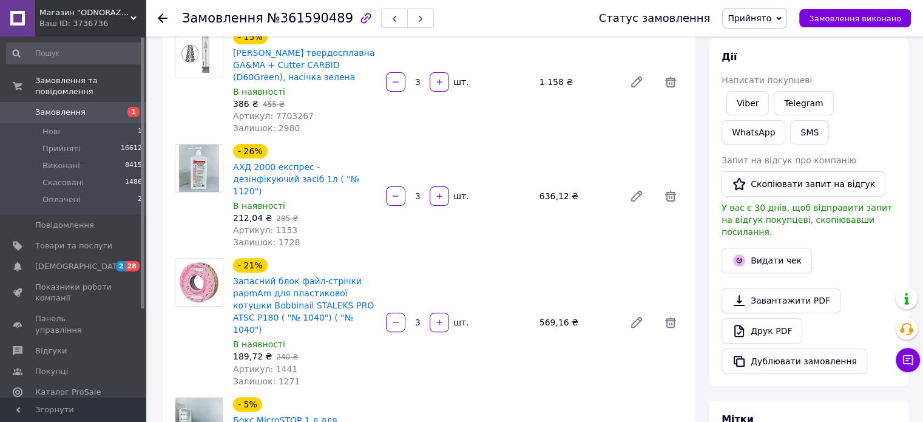
scroll to position [486, 0]
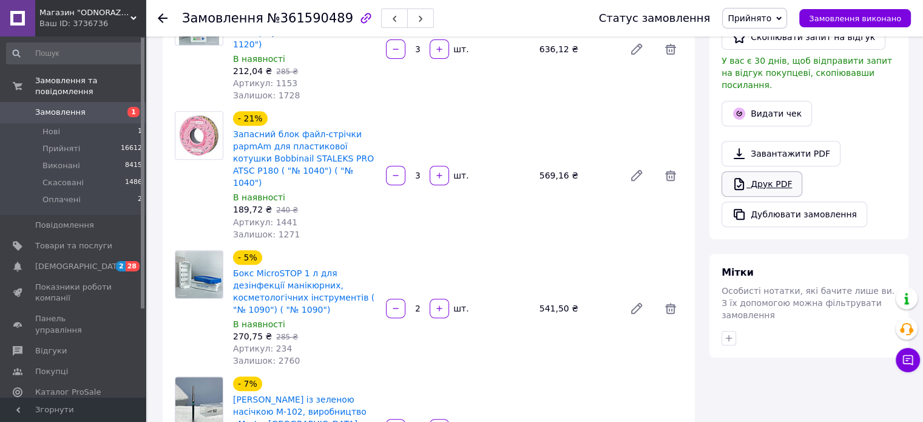
click at [775, 179] on link "Друк PDF" at bounding box center [762, 183] width 81 height 25
